Goal: Information Seeking & Learning: Learn about a topic

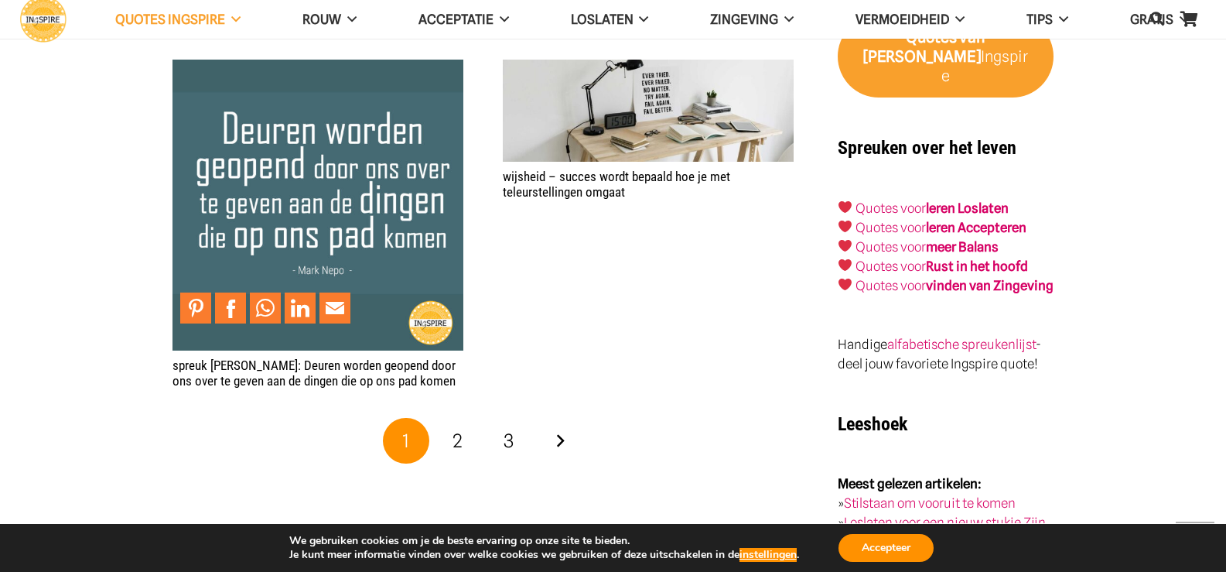
scroll to position [2475, 0]
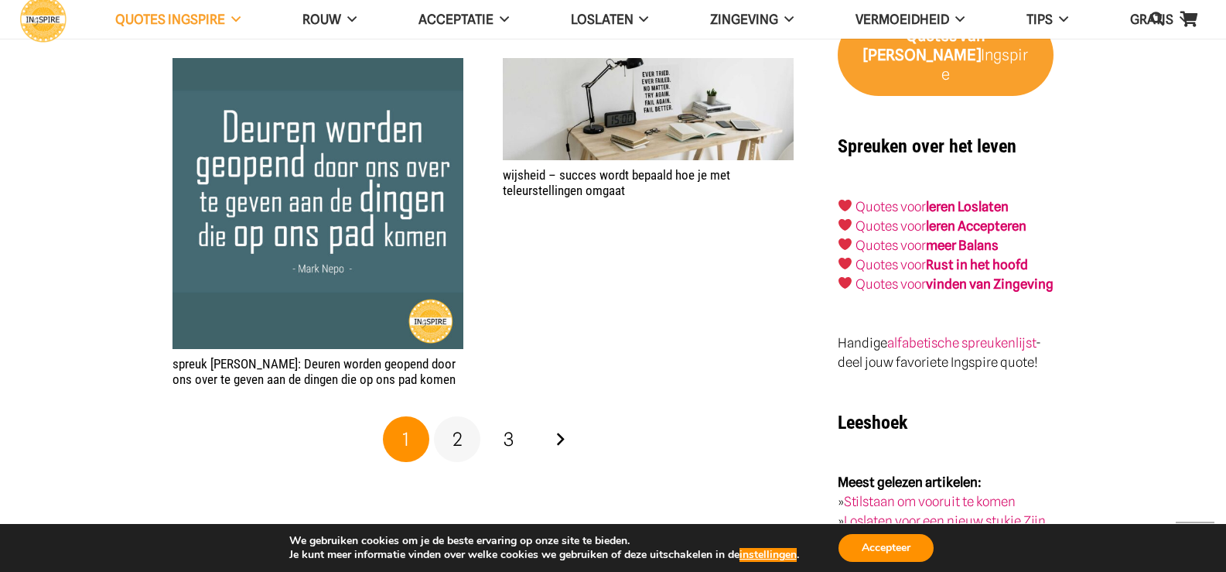
click at [460, 428] on span "2" at bounding box center [458, 439] width 10 height 22
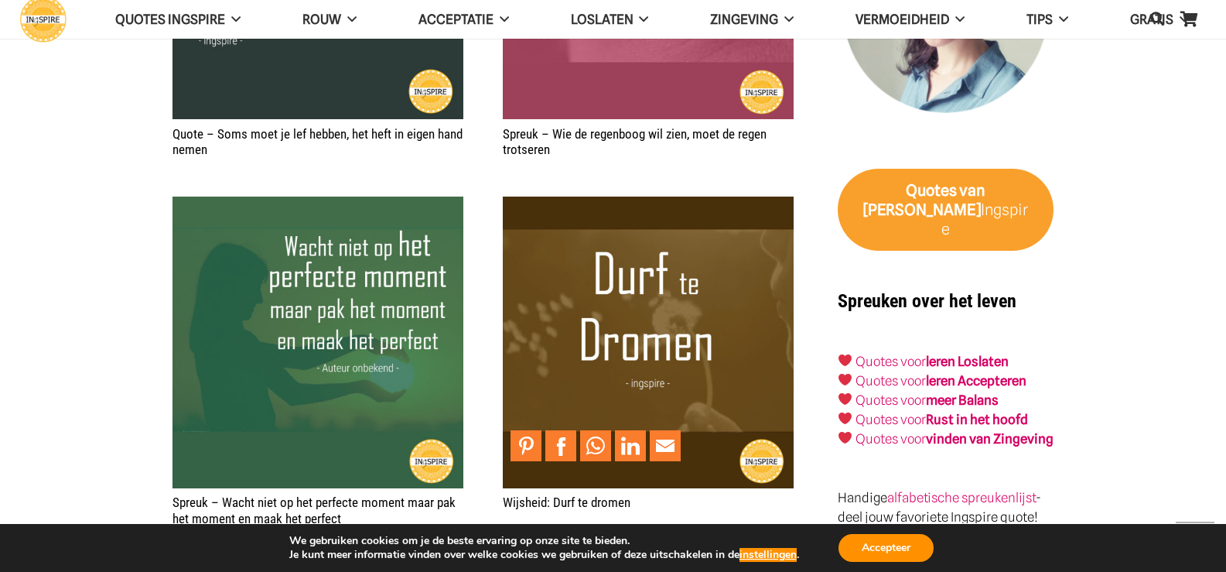
scroll to position [2630, 0]
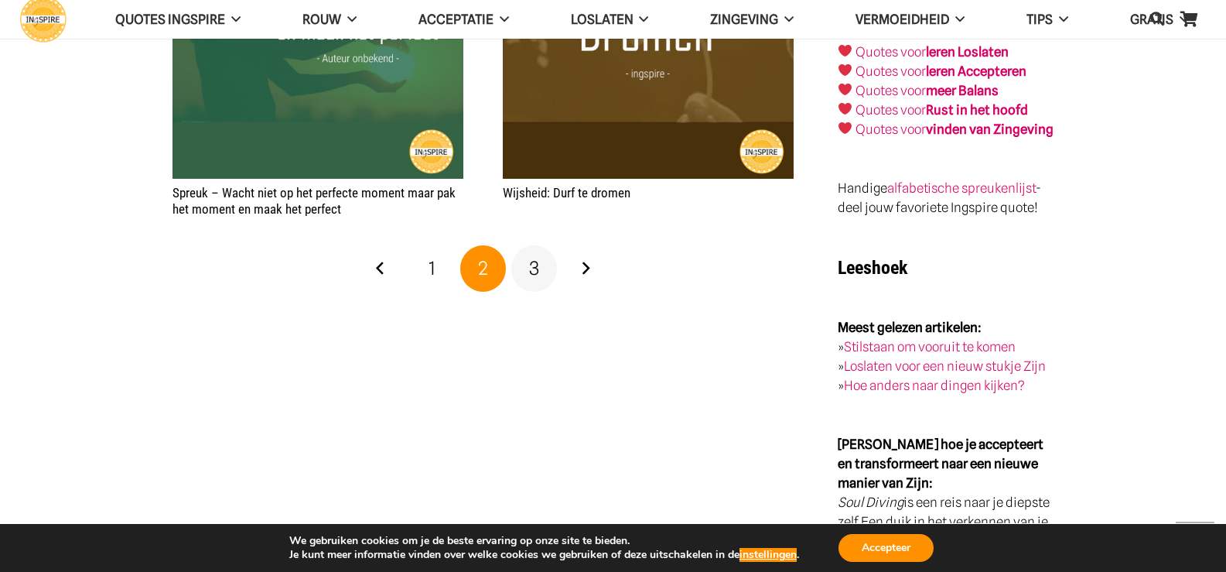
click at [528, 245] on link "3" at bounding box center [534, 268] width 46 height 46
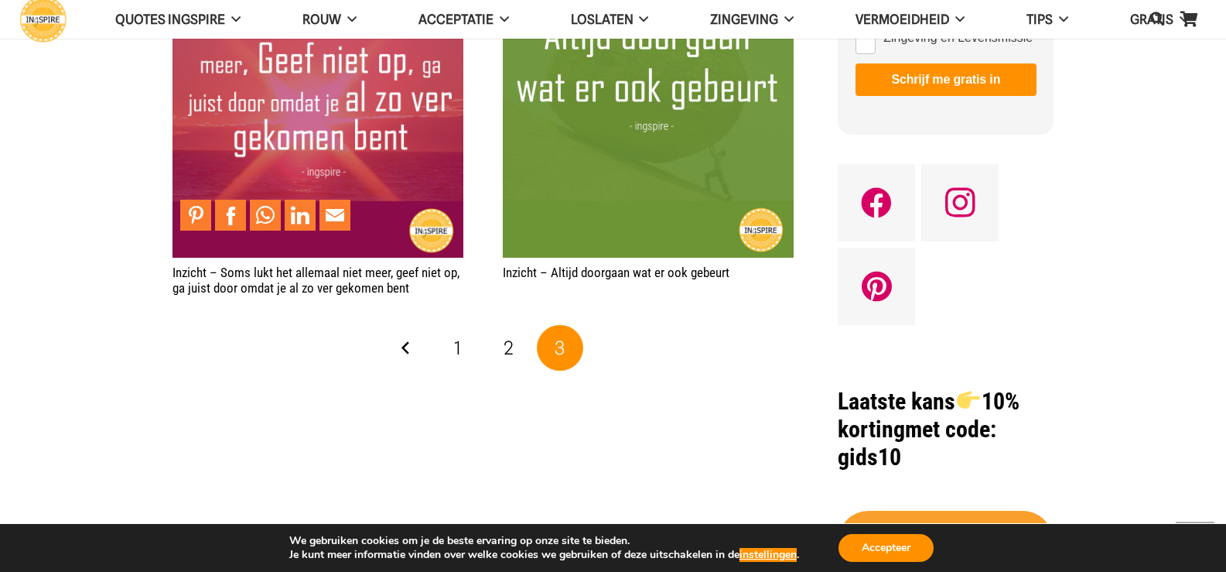
scroll to position [1083, 0]
